Goal: Find contact information: Find contact information

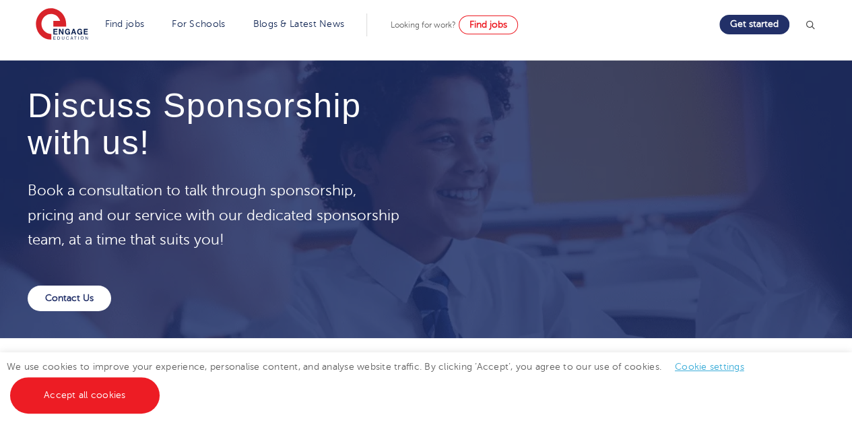
scroll to position [2288, 0]
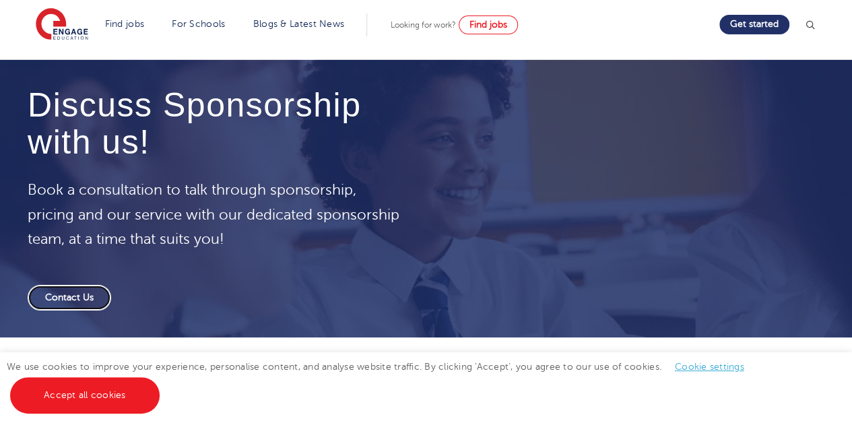
click at [92, 301] on link "Contact Us" at bounding box center [69, 298] width 83 height 26
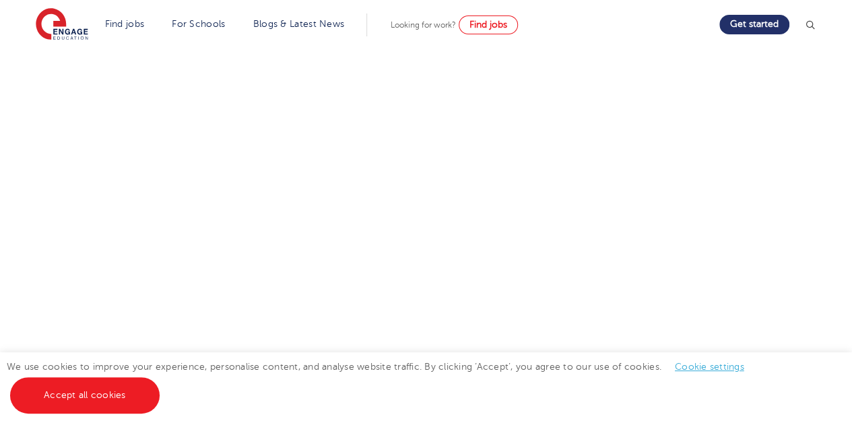
scroll to position [337, 0]
